Goal: Check status: Check status

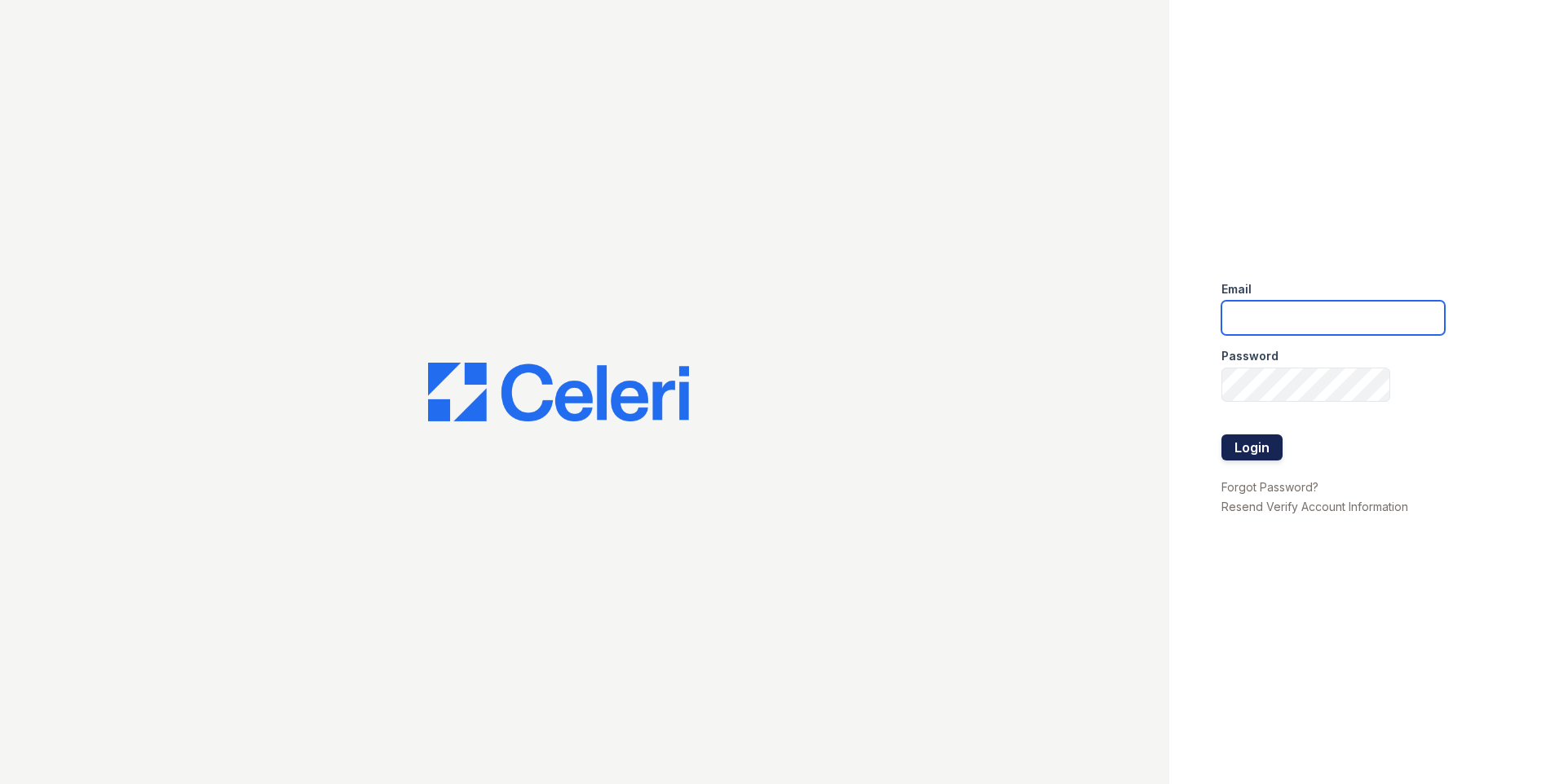
type input "[EMAIL_ADDRESS][DOMAIN_NAME]"
click at [1240, 448] on button "Login" at bounding box center [1252, 447] width 61 height 26
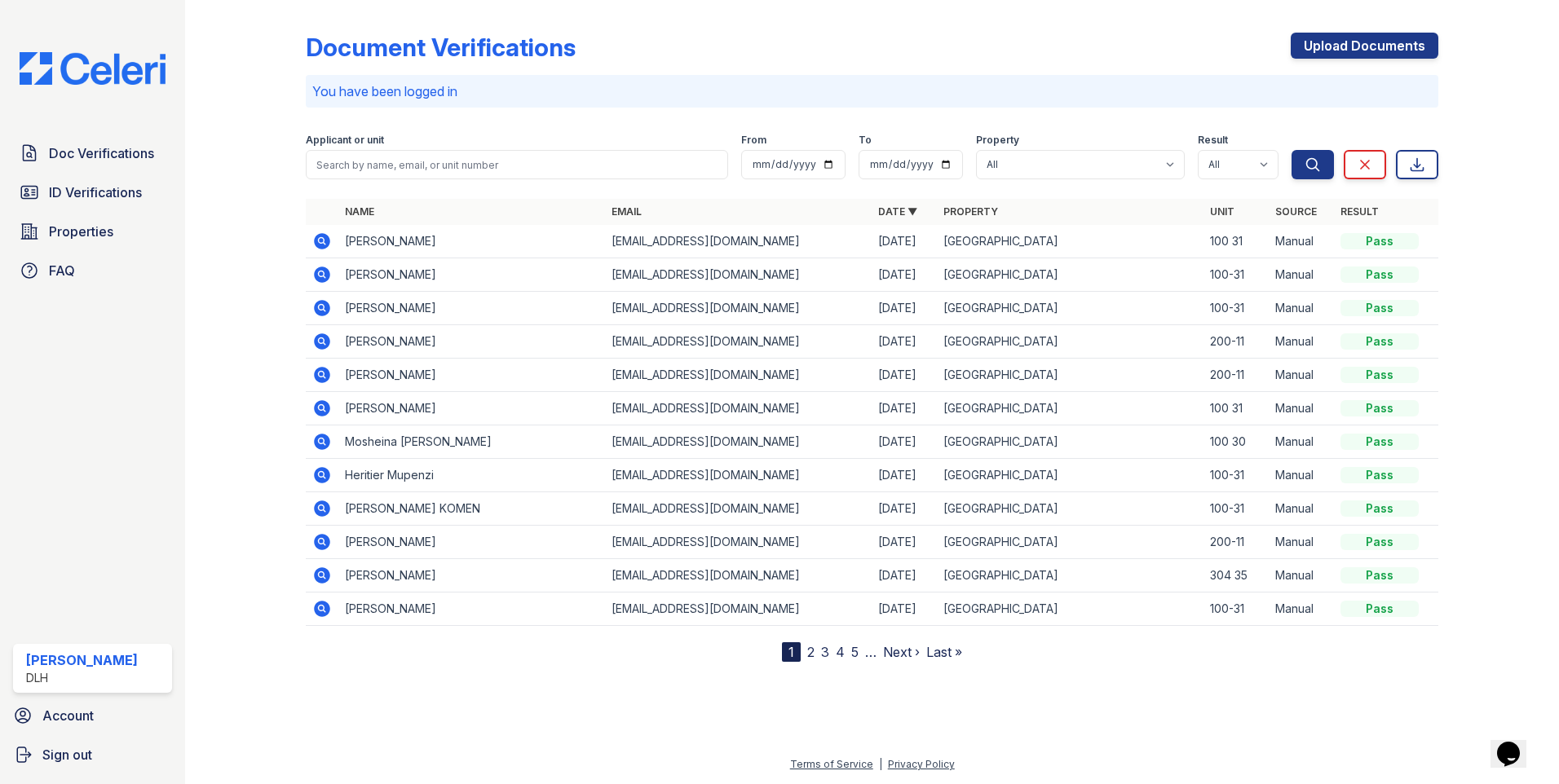
click at [318, 240] on icon at bounding box center [322, 241] width 16 height 16
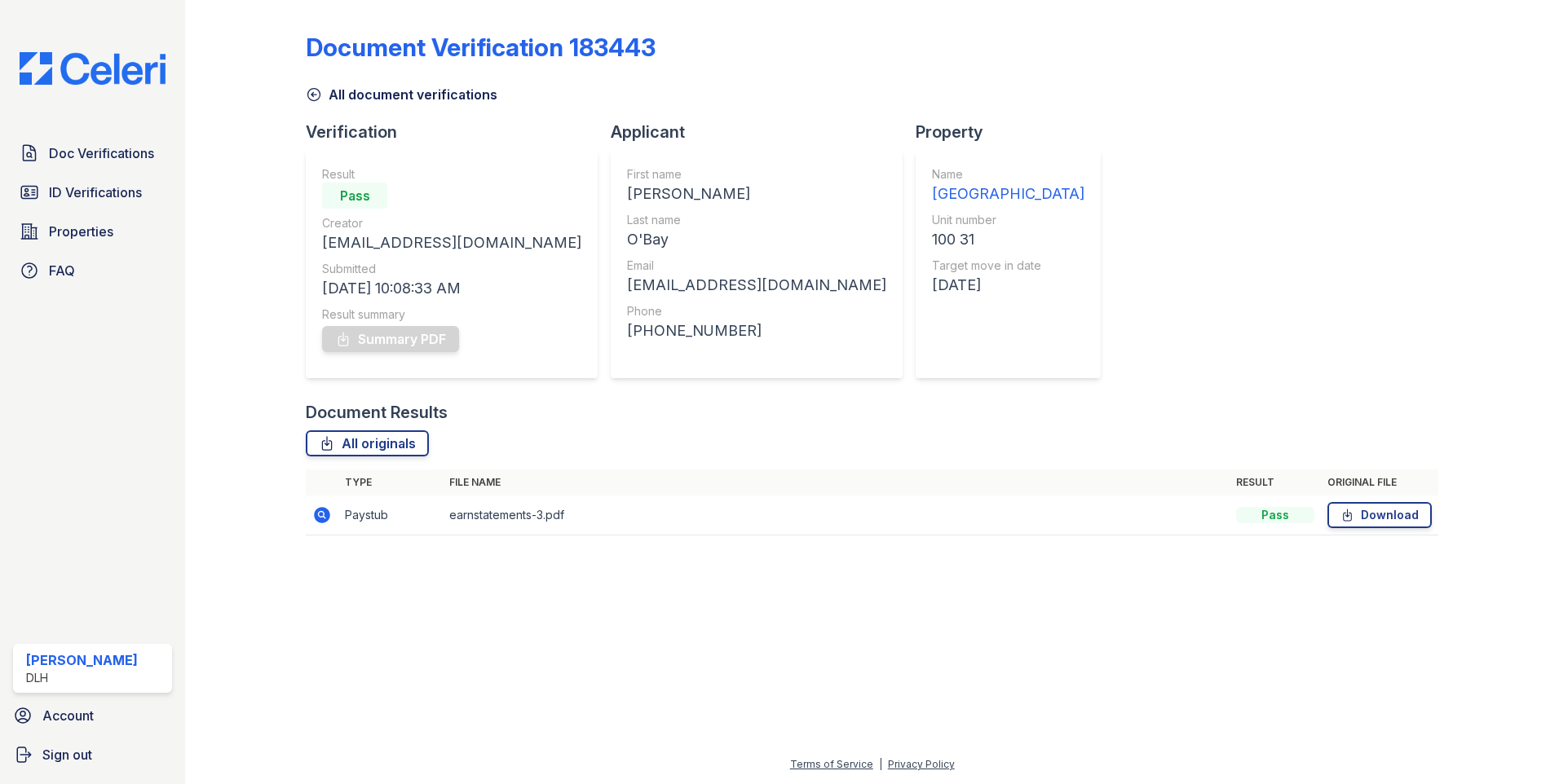
click at [329, 512] on icon at bounding box center [322, 515] width 16 height 16
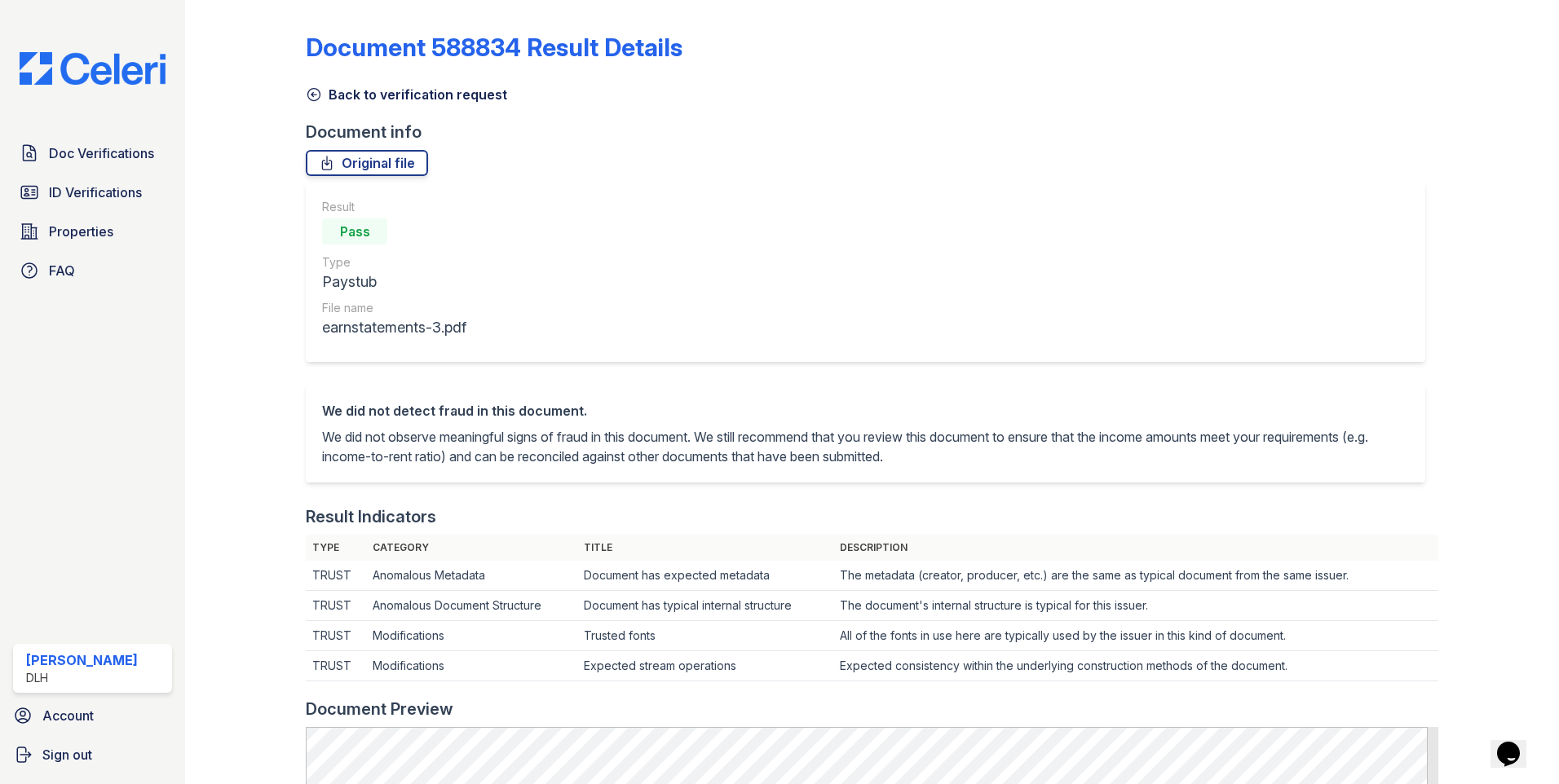
click at [380, 97] on link "Back to verification request" at bounding box center [406, 95] width 201 height 20
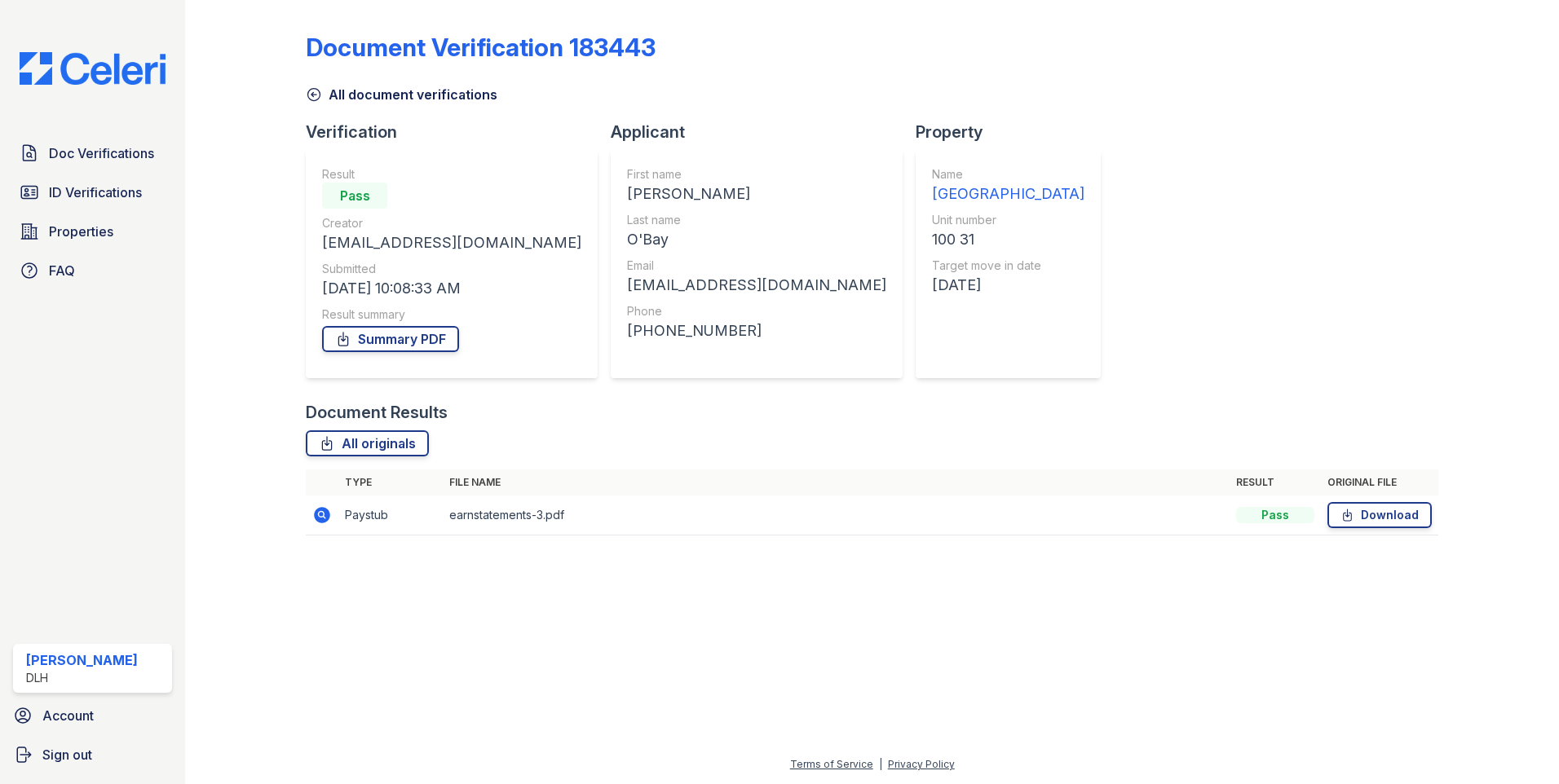
click at [340, 104] on link "All document verifications" at bounding box center [402, 95] width 191 height 20
